Goal: Information Seeking & Learning: Learn about a topic

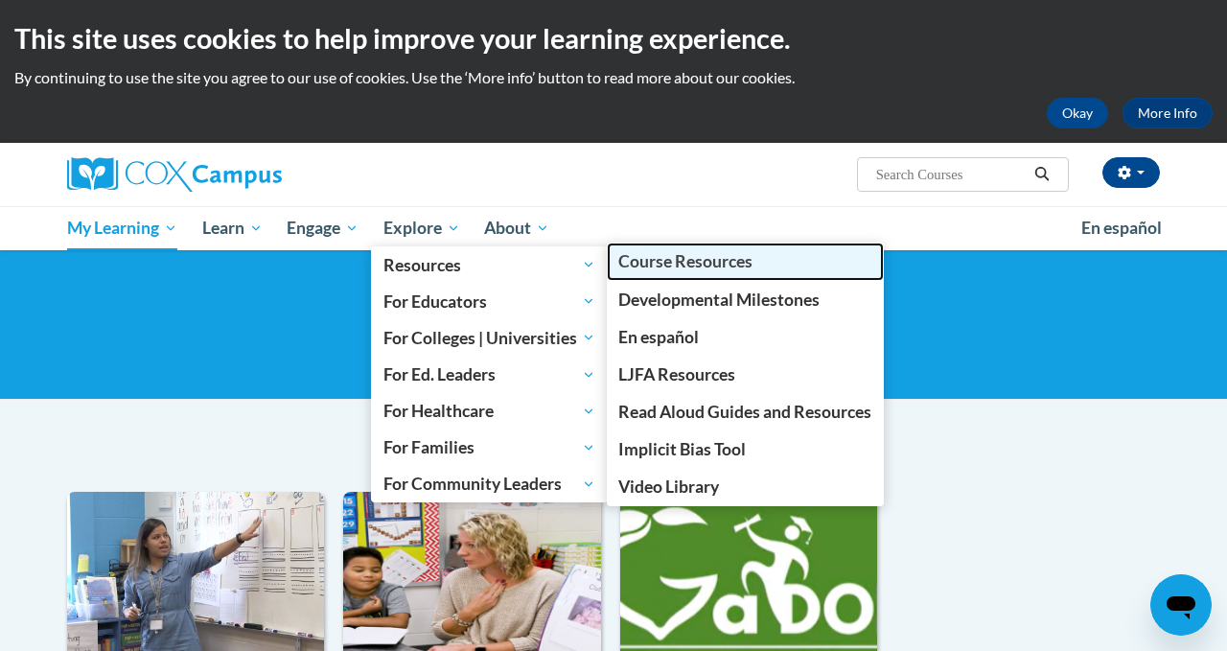
click at [656, 269] on span "Course Resources" at bounding box center [685, 261] width 134 height 20
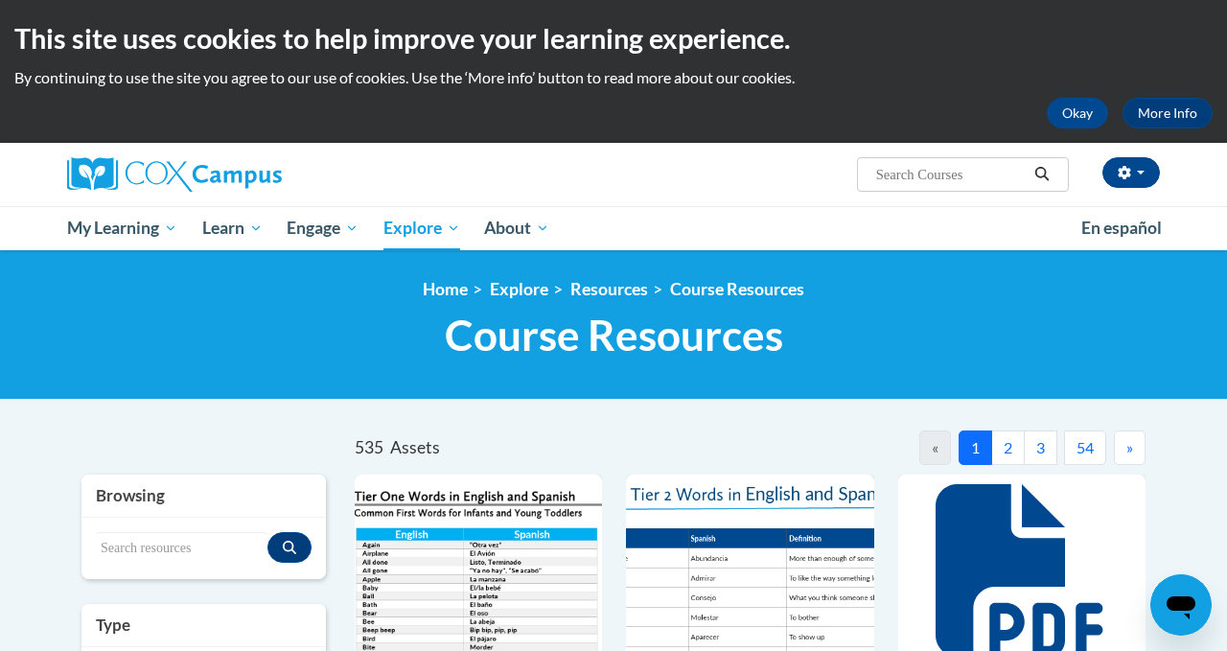
click at [893, 170] on input "Search..." at bounding box center [950, 174] width 153 height 23
type input "early literay\"
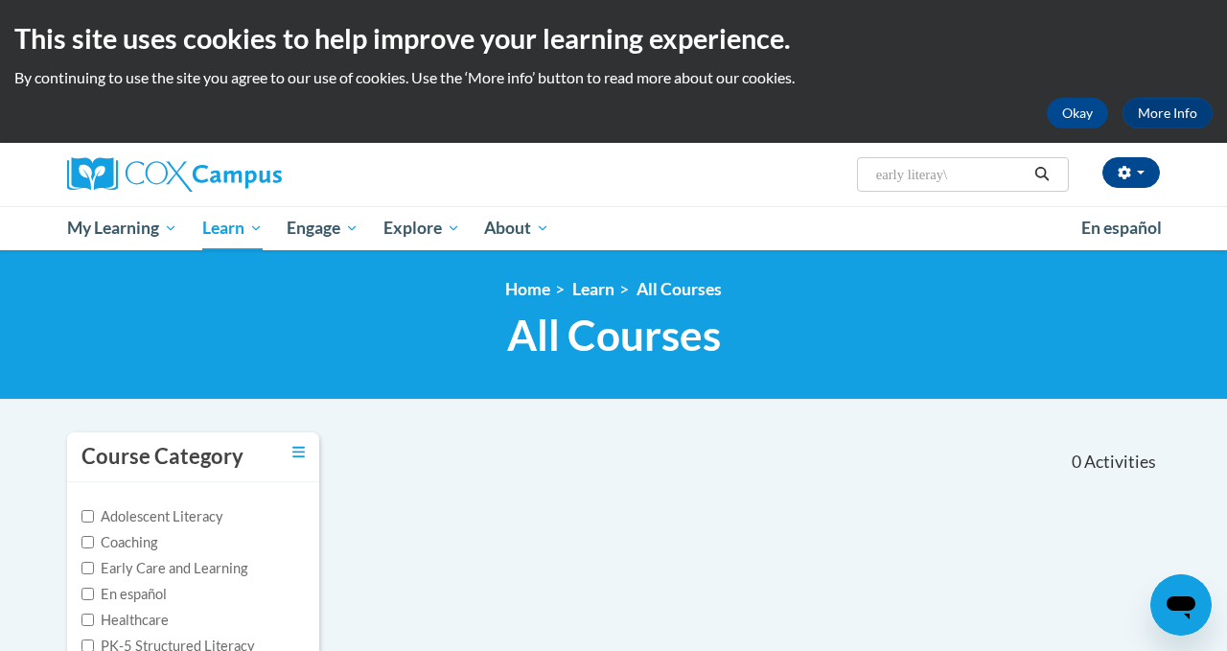
click at [995, 166] on input "early literay\" at bounding box center [950, 174] width 153 height 23
type input "early literacy"
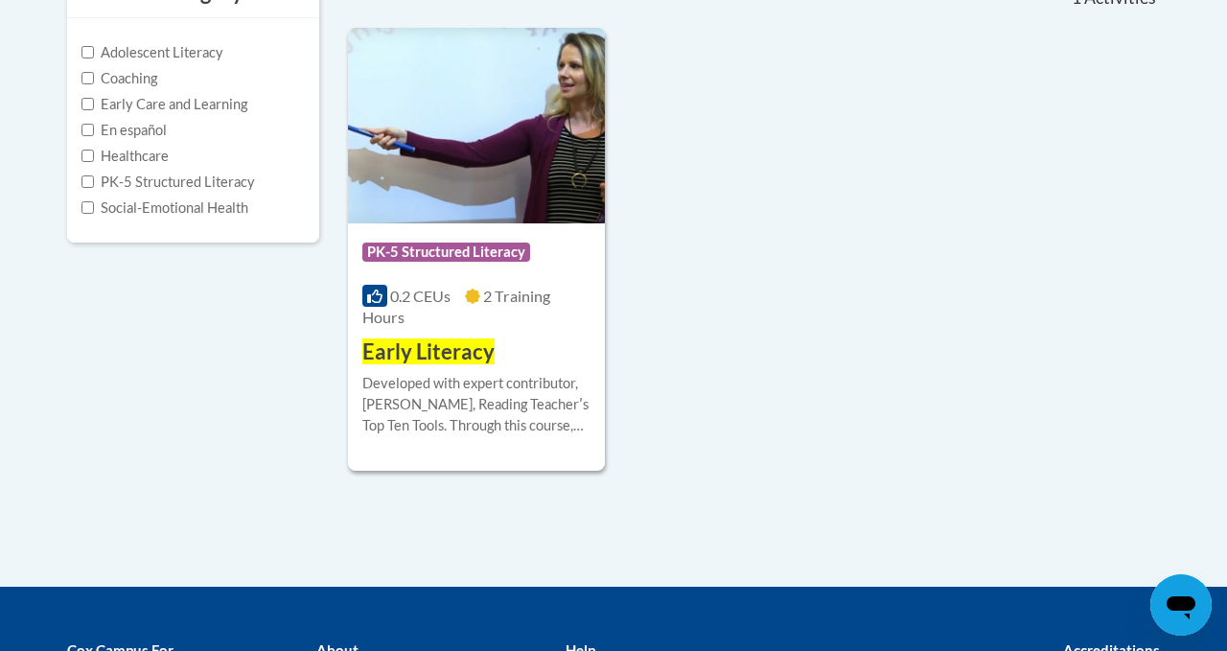
scroll to position [467, 0]
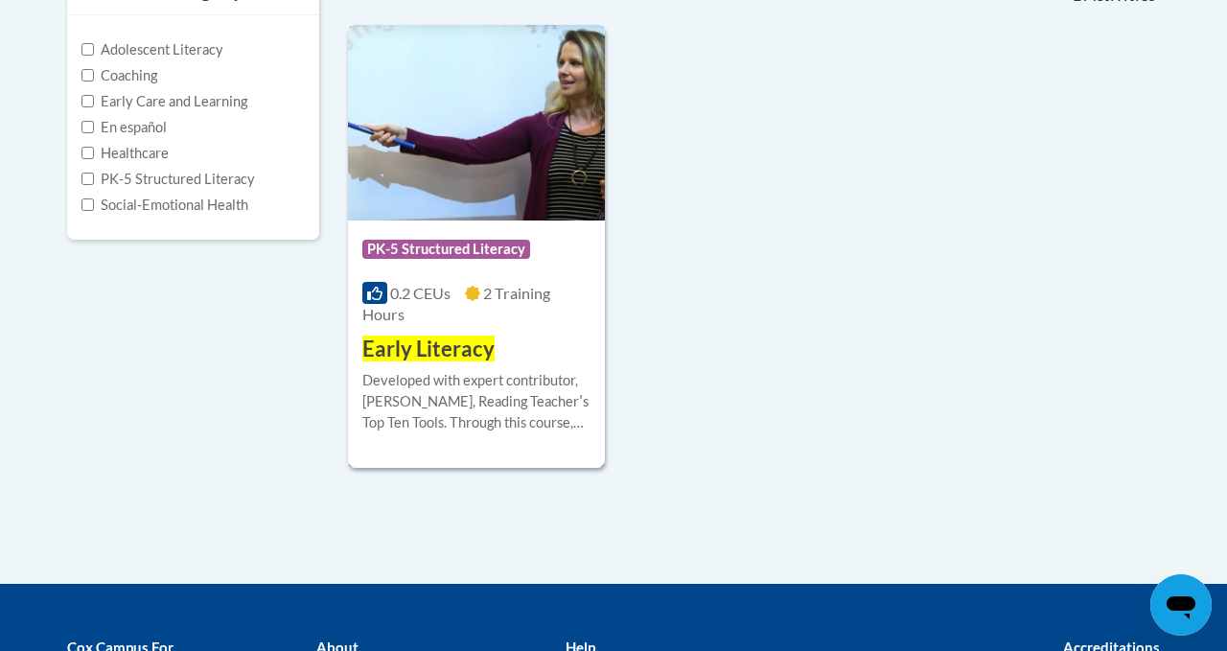
click at [456, 425] on div "Developed with expert contributor, Dr. Deborah Glaser, Reading Teacherʹs Top Te…" at bounding box center [476, 401] width 228 height 63
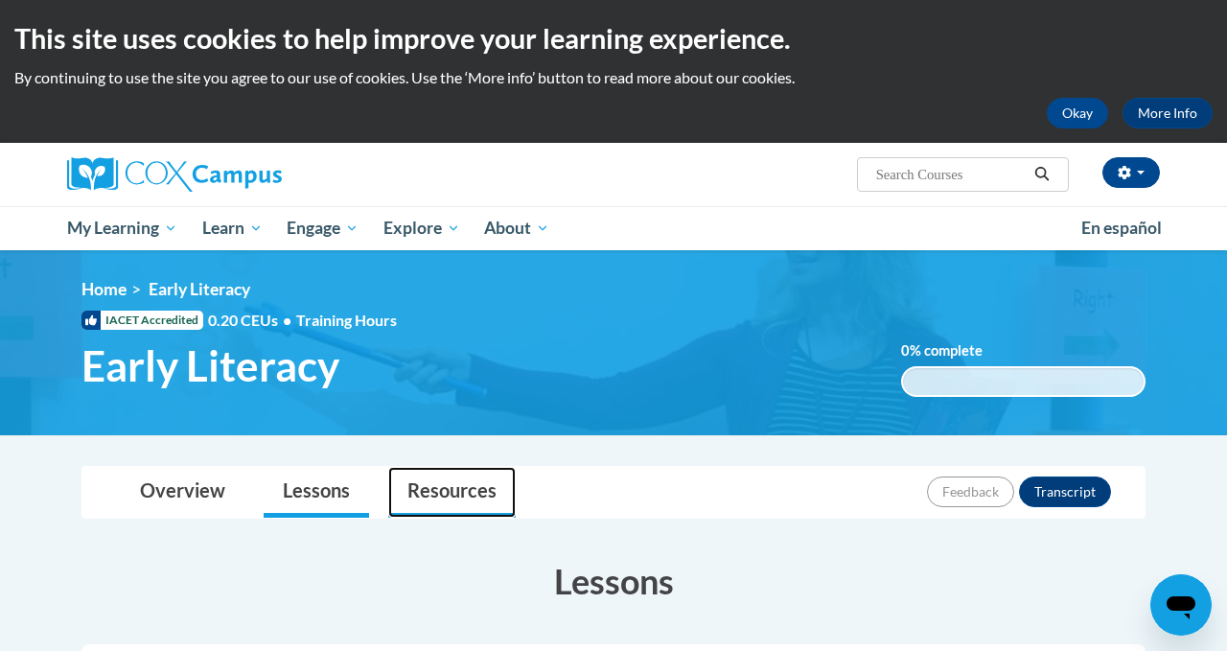
click at [474, 488] on link "Resources" at bounding box center [452, 492] width 128 height 51
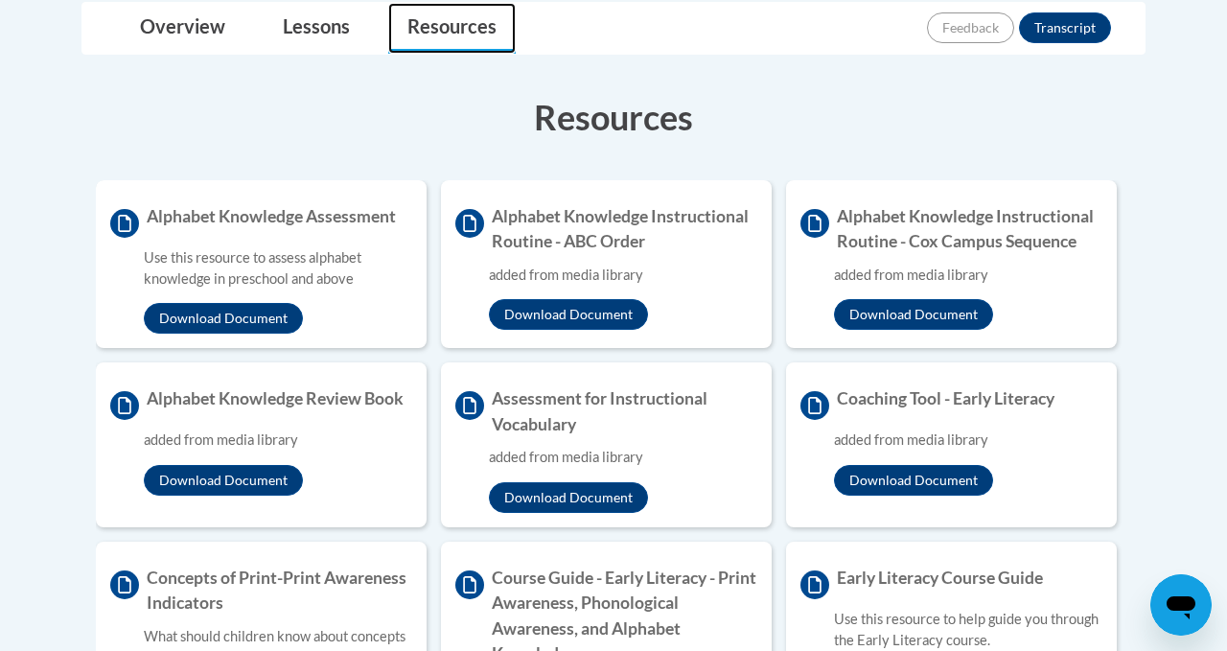
scroll to position [466, 0]
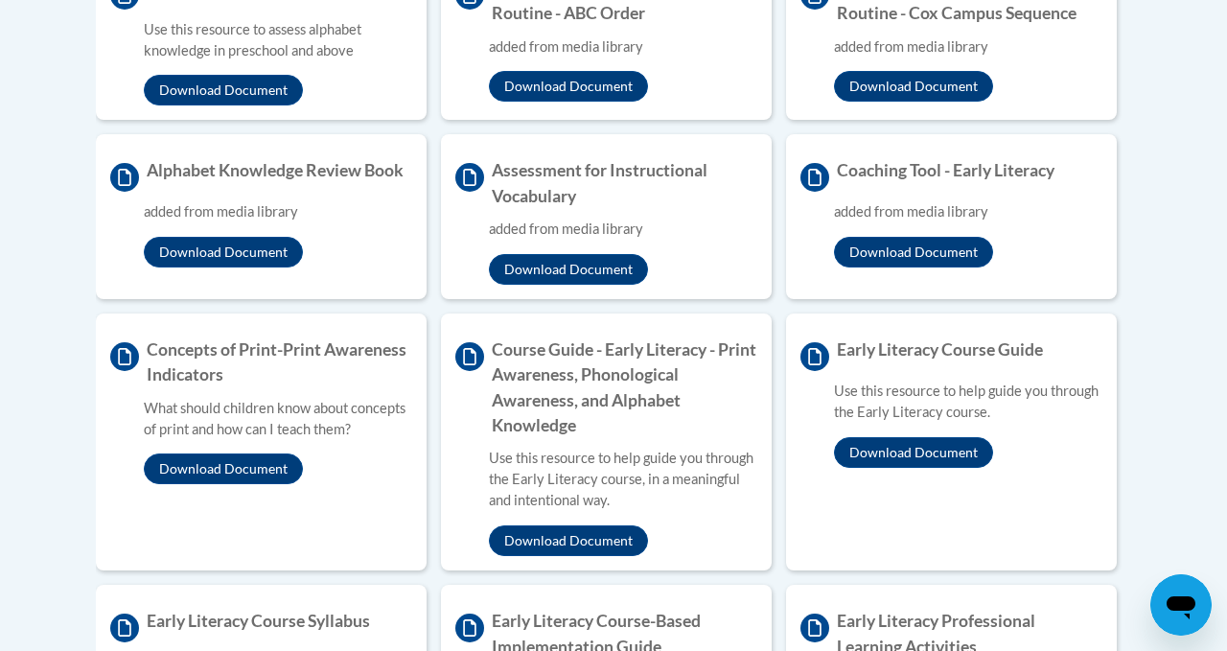
scroll to position [696, 0]
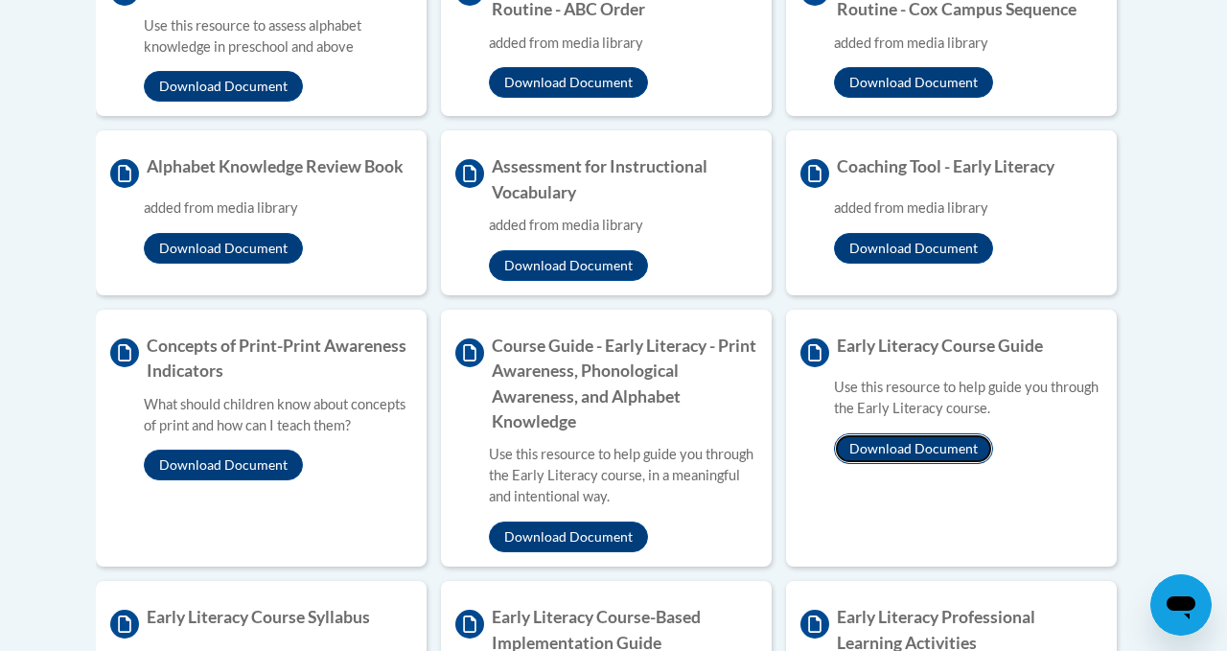
click at [889, 443] on button "Download Document" at bounding box center [913, 448] width 159 height 31
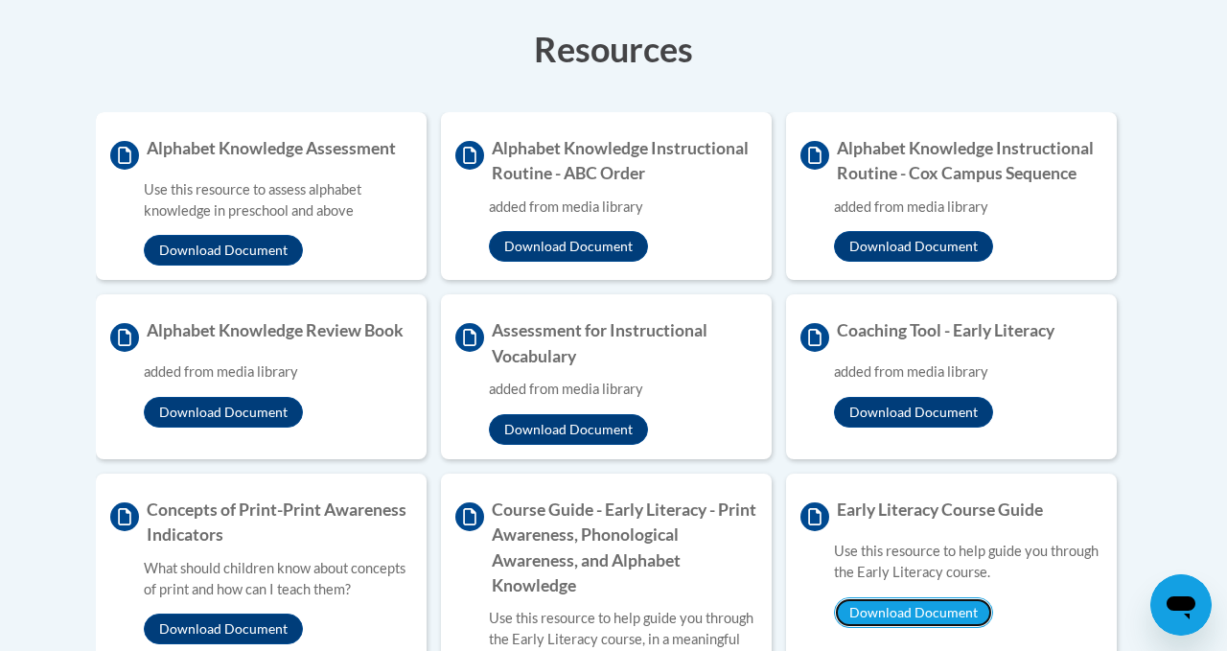
scroll to position [525, 0]
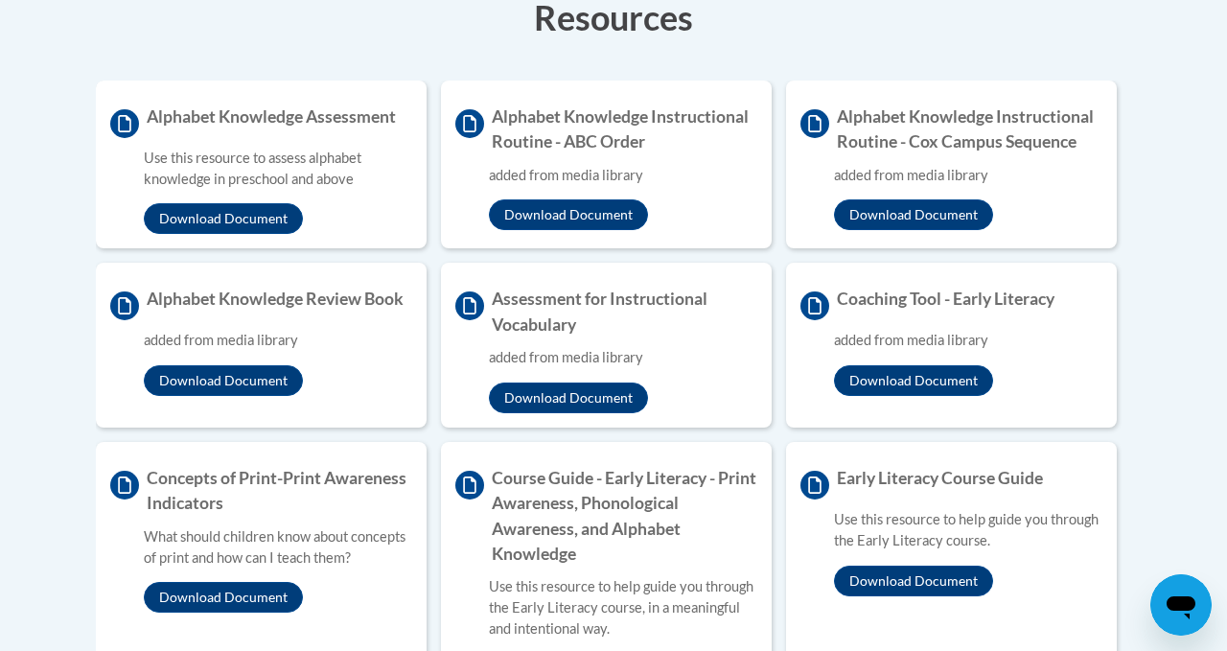
scroll to position [602, 0]
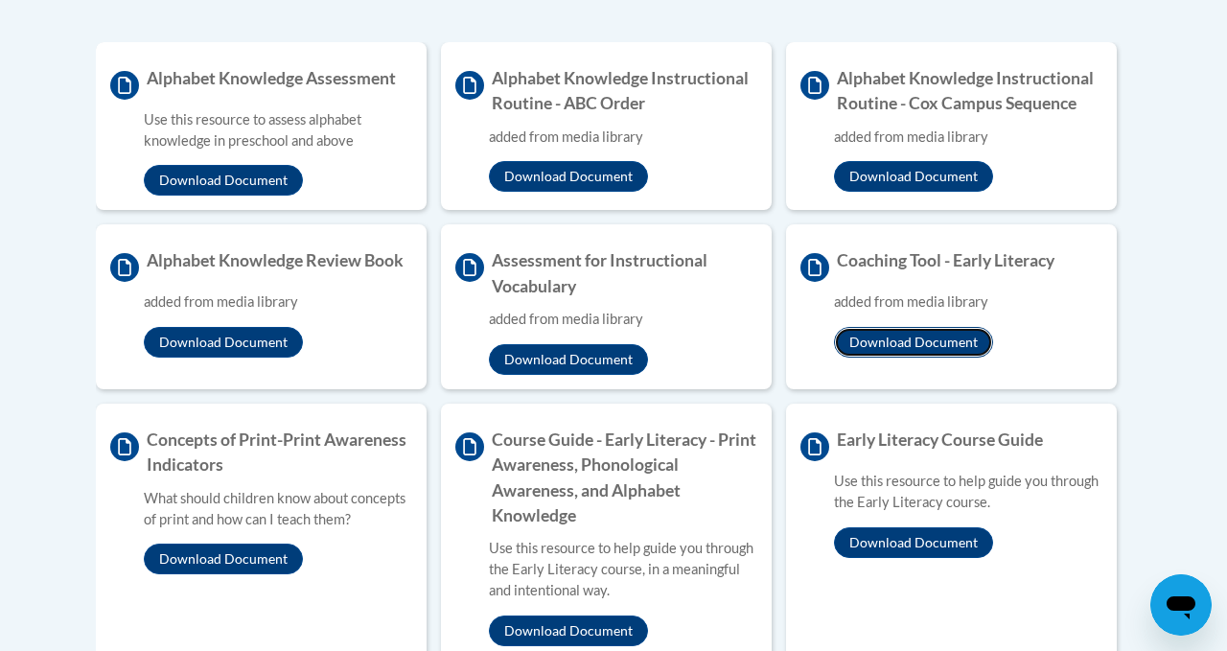
click at [935, 332] on button "Download Document" at bounding box center [913, 342] width 159 height 31
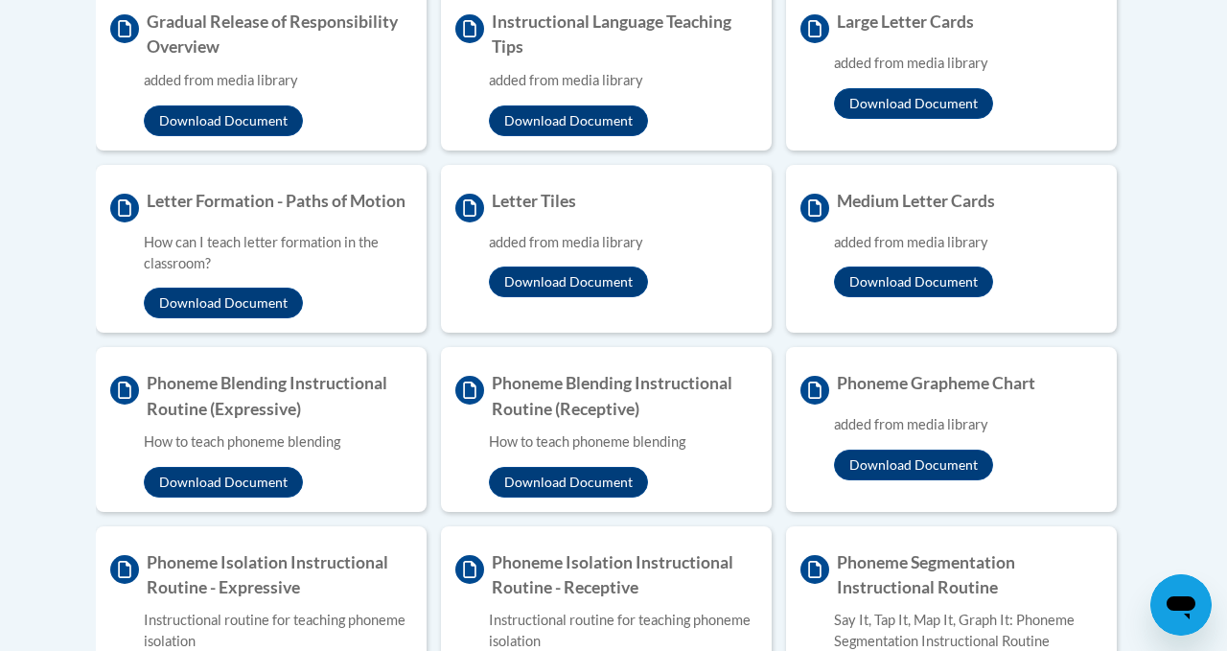
scroll to position [1650, 0]
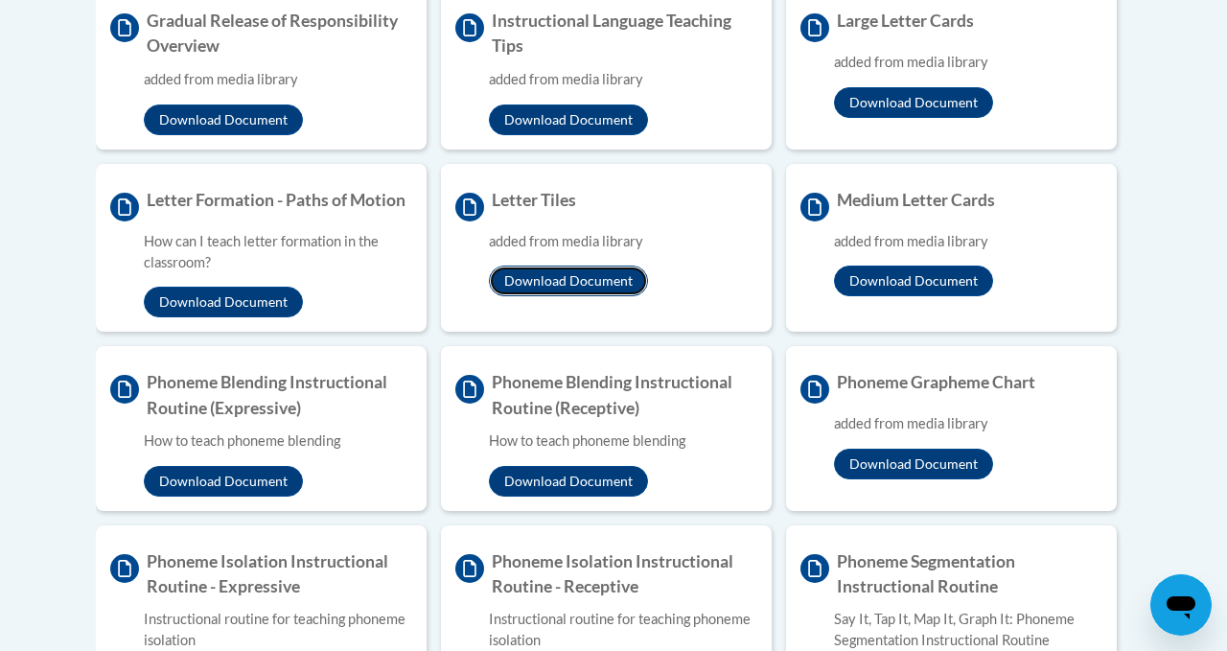
click at [549, 282] on button "Download Document" at bounding box center [568, 281] width 159 height 31
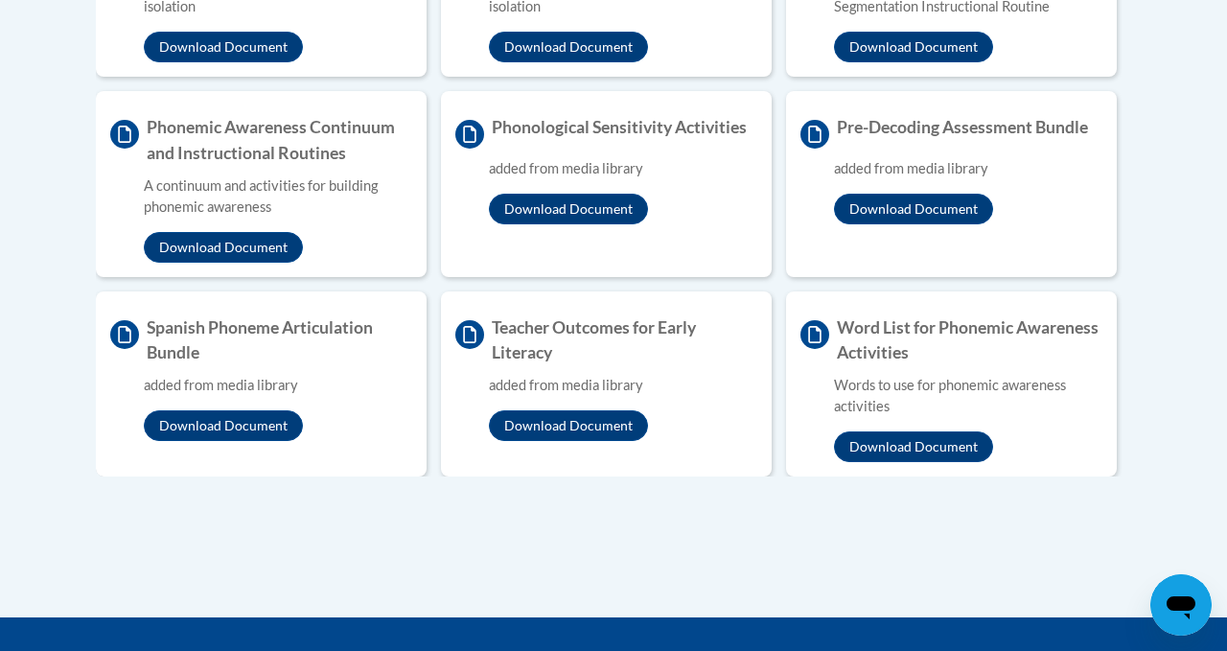
scroll to position [2251, 0]
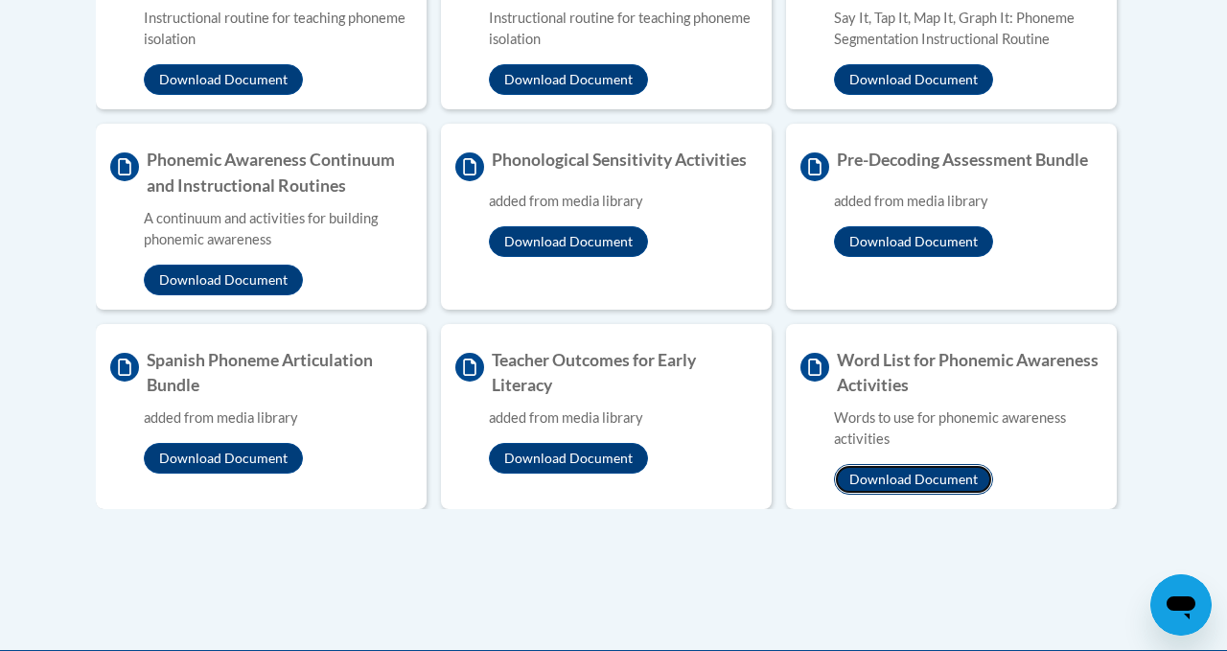
click at [922, 482] on button "Download Document" at bounding box center [913, 479] width 159 height 31
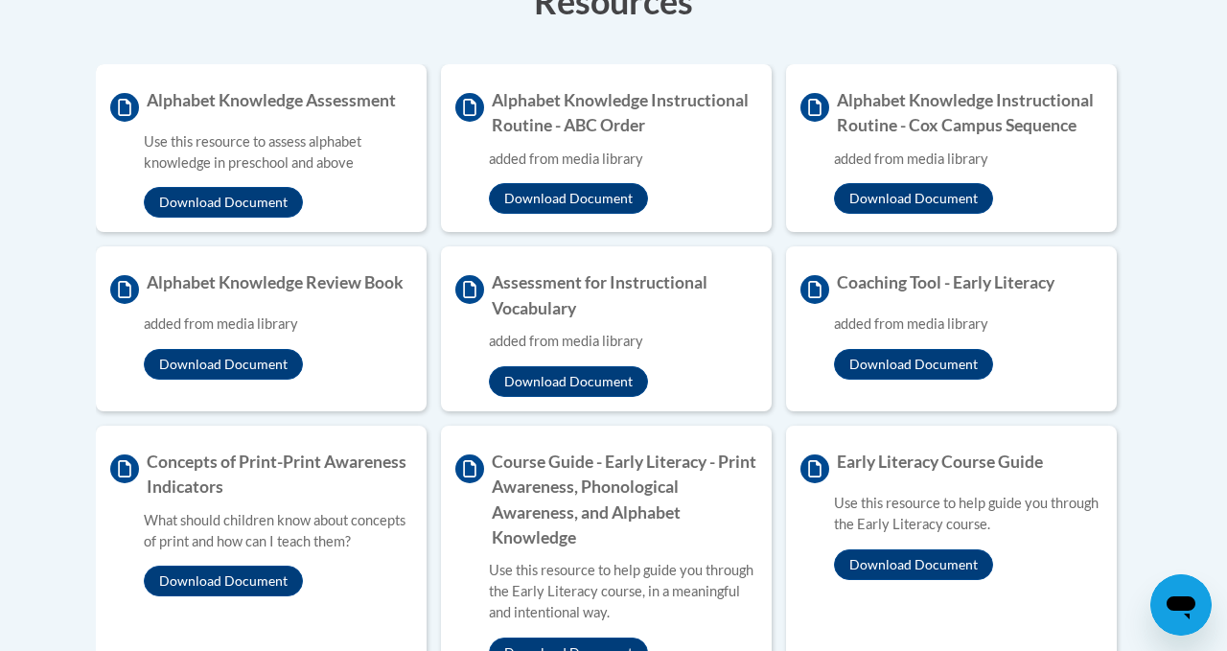
scroll to position [578, 0]
